Goal: Information Seeking & Learning: Understand process/instructions

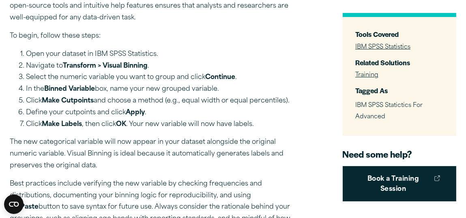
scroll to position [322, 0]
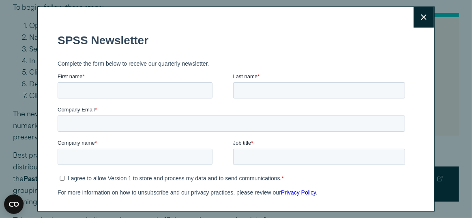
click at [421, 15] on icon at bounding box center [424, 17] width 6 height 6
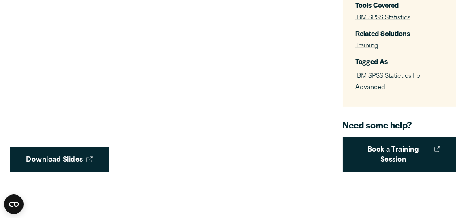
scroll to position [593, 0]
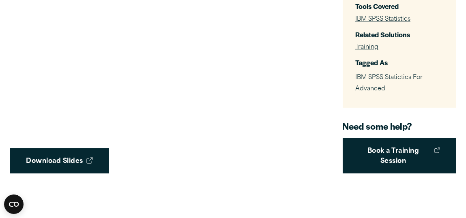
click at [73, 161] on link "Download Slides" at bounding box center [59, 160] width 99 height 25
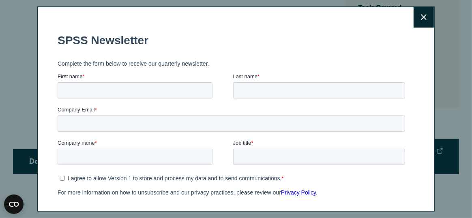
click at [417, 15] on button "Close" at bounding box center [424, 17] width 20 height 20
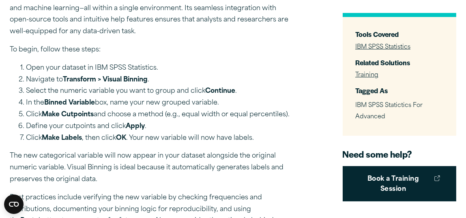
scroll to position [281, 0]
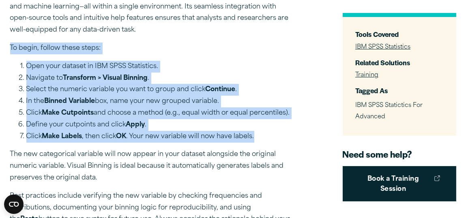
drag, startPoint x: 10, startPoint y: 47, endPoint x: 262, endPoint y: 134, distance: 266.0
click at [262, 134] on div "This Tech Tip focuses on how to transform numeric variables into grouped catego…" at bounding box center [152, 186] width 284 height 596
copy div "To begin, follow these steps: Open your dataset in IBM SPSS Statistics. Navigat…"
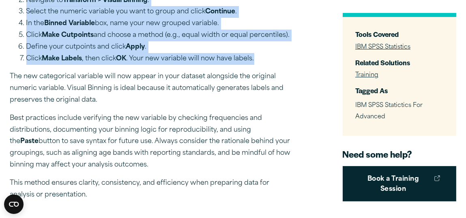
scroll to position [360, 0]
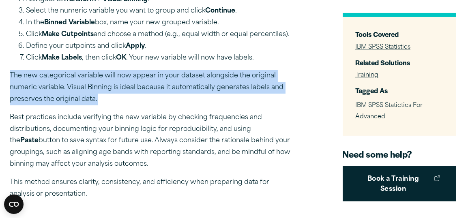
drag, startPoint x: 10, startPoint y: 75, endPoint x: 102, endPoint y: 98, distance: 95.3
click at [102, 98] on p "The new categorical variable will now appear in your dataset alongside the orig…" at bounding box center [152, 87] width 284 height 35
copy p "The new categorical variable will now appear in your dataset alongside the orig…"
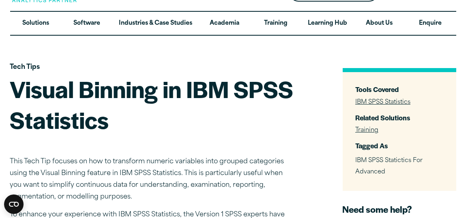
scroll to position [0, 0]
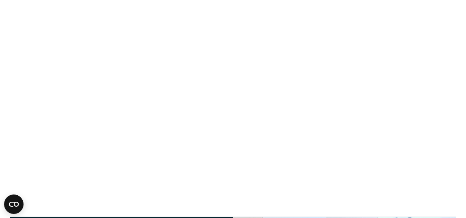
scroll to position [838, 0]
